Goal: Transaction & Acquisition: Purchase product/service

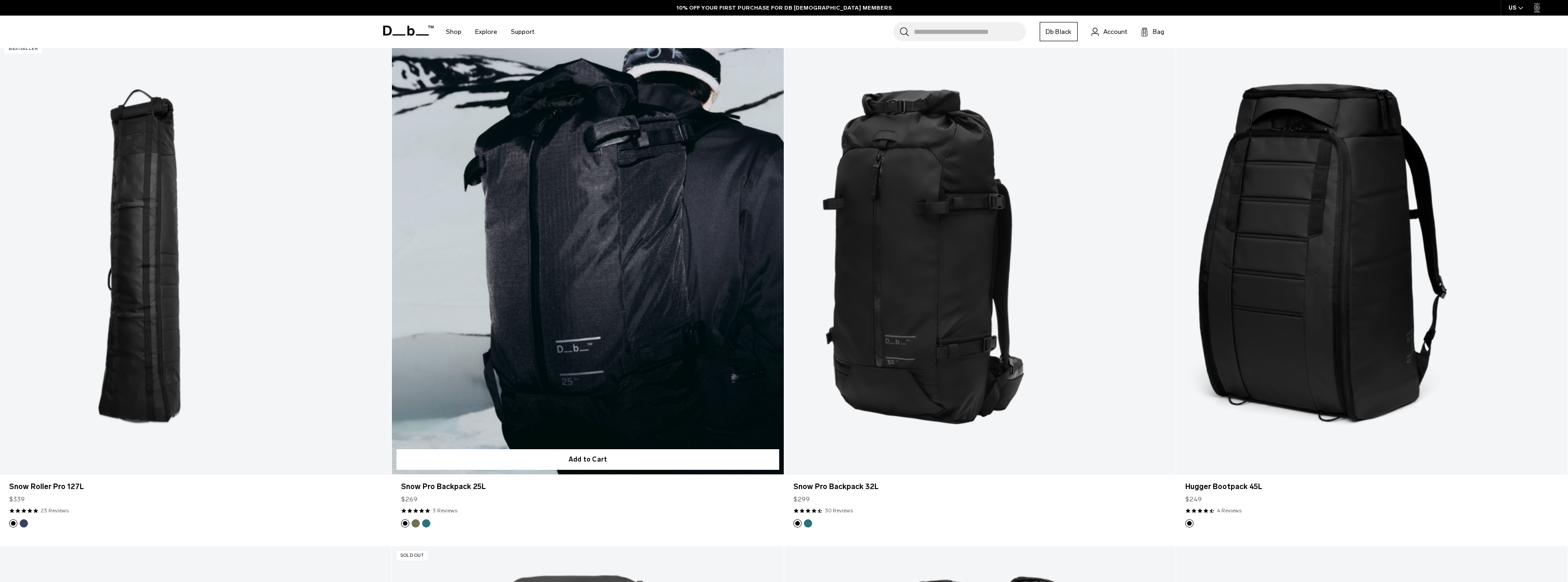
click at [416, 524] on button "Mash Green" at bounding box center [416, 524] width 9 height 9
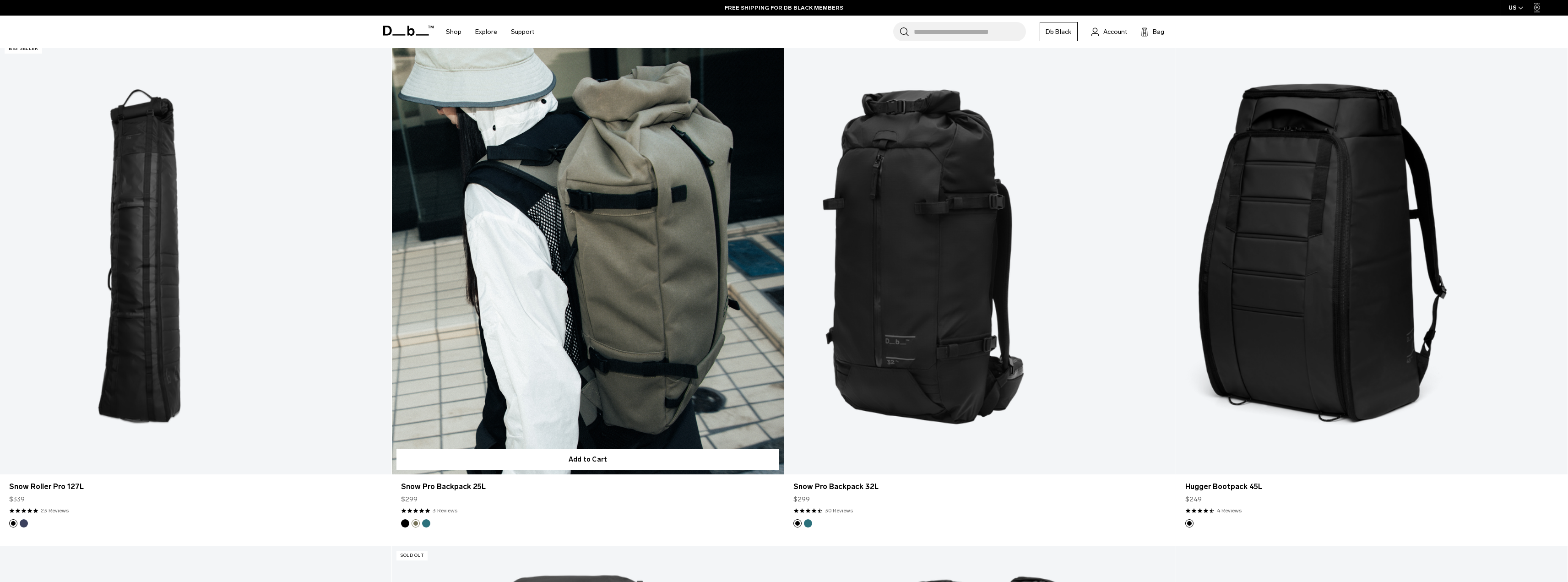
click at [426, 524] on button "Midnight Teal" at bounding box center [427, 524] width 9 height 9
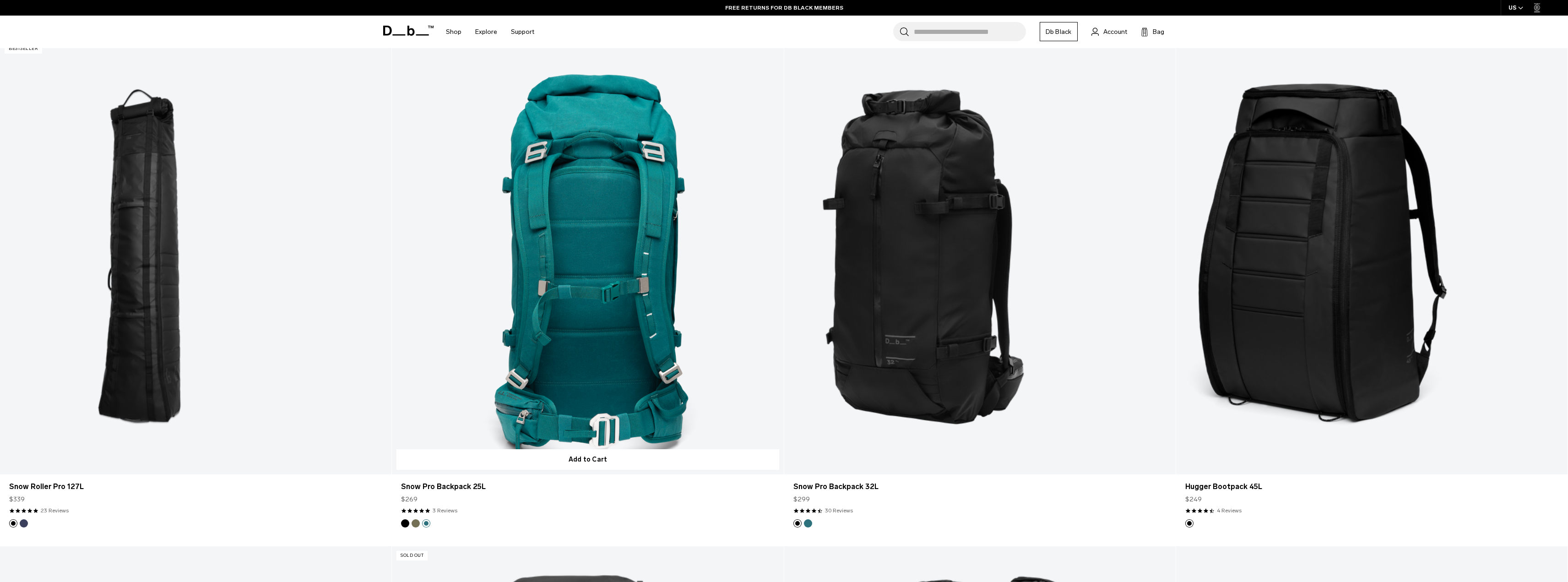
click at [413, 522] on button "Mash Green" at bounding box center [416, 524] width 9 height 9
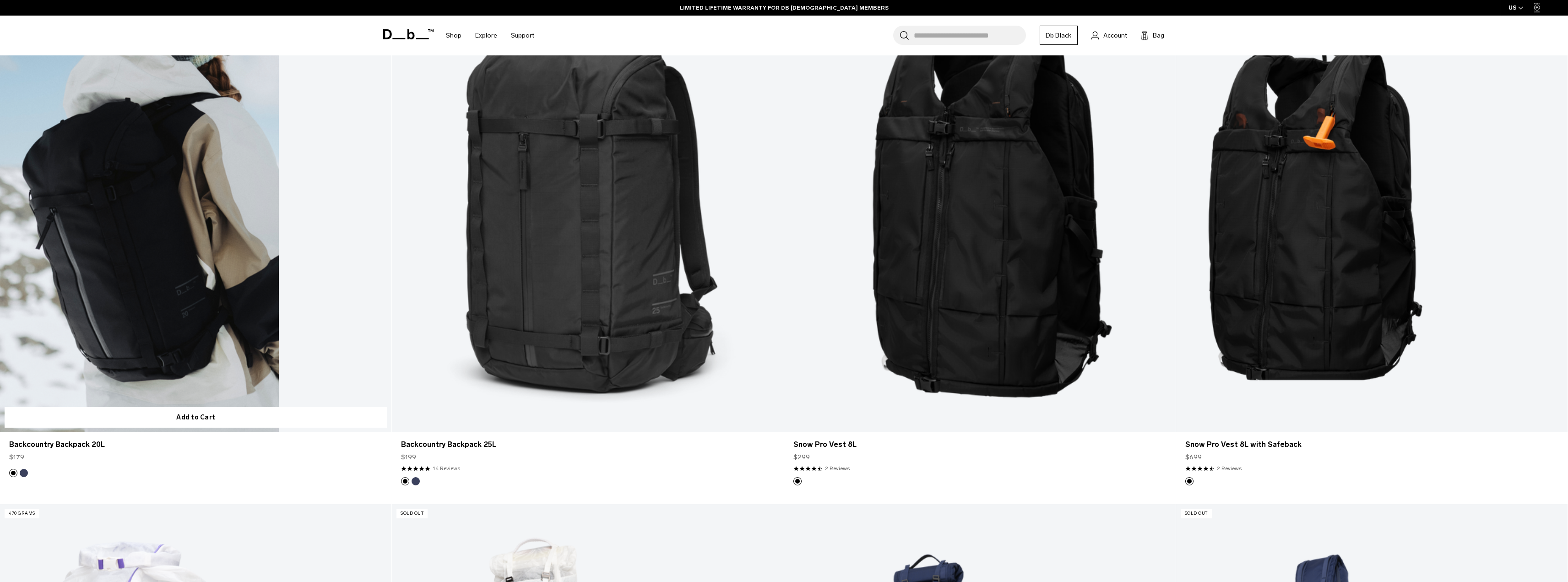
scroll to position [916, 0]
click at [25, 472] on button "Blue Hour" at bounding box center [24, 473] width 9 height 9
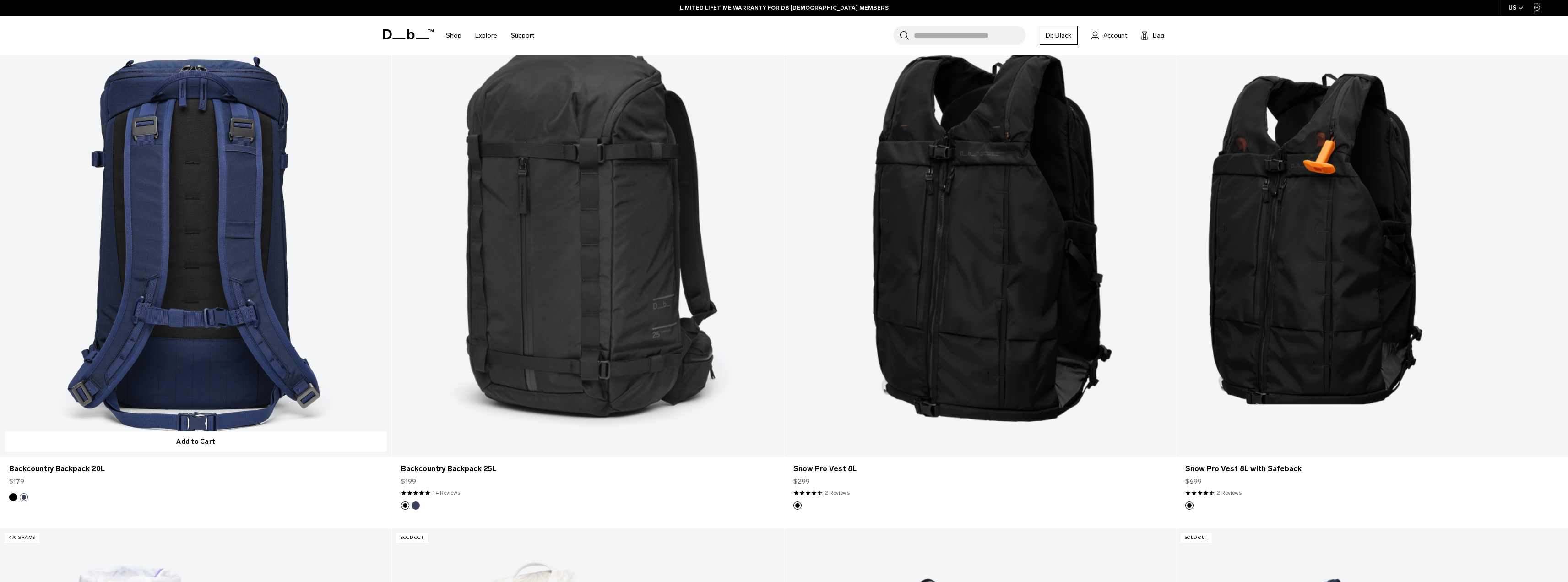
scroll to position [870, 0]
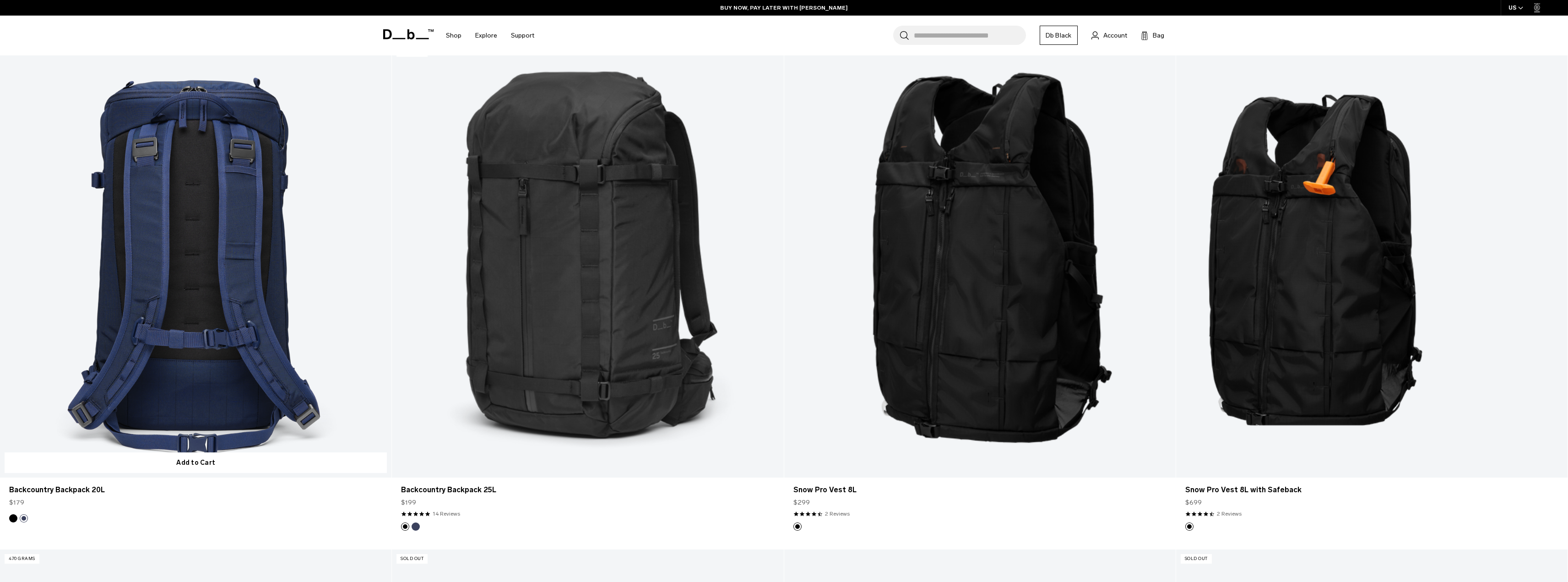
click at [13, 521] on button "Black Out" at bounding box center [14, 519] width 9 height 9
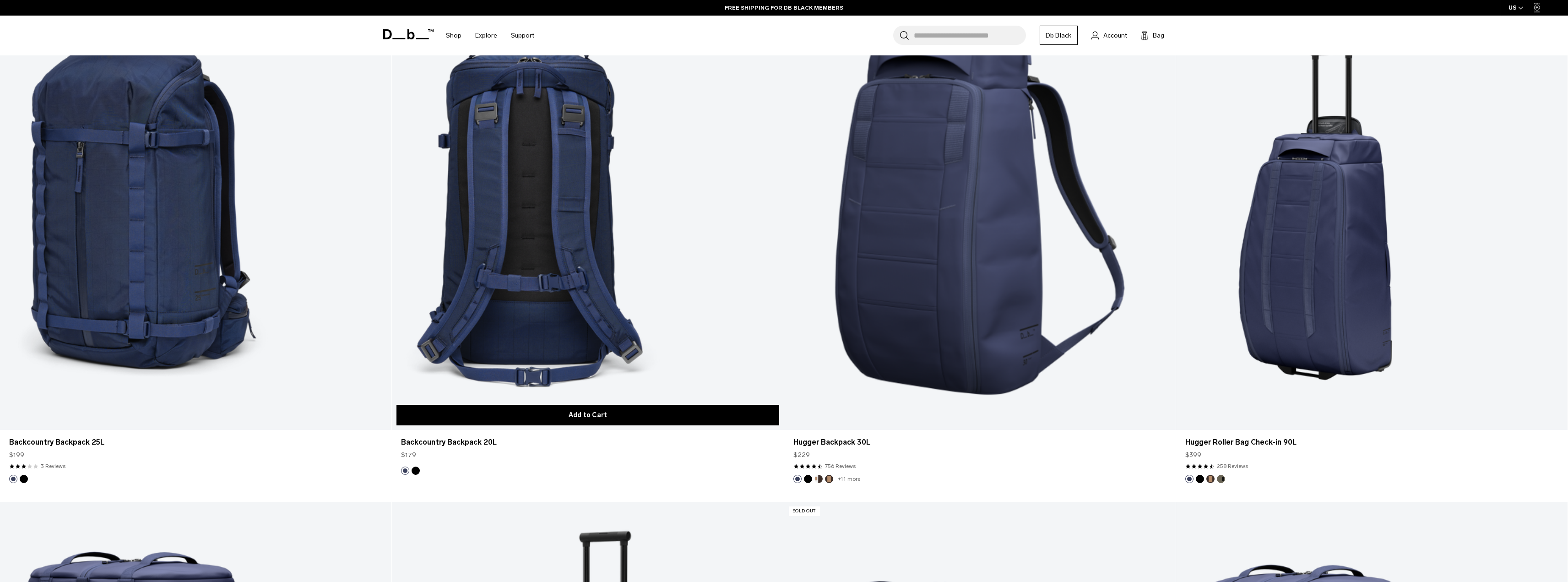
scroll to position [2428, 0]
